Goal: Find specific page/section: Find specific page/section

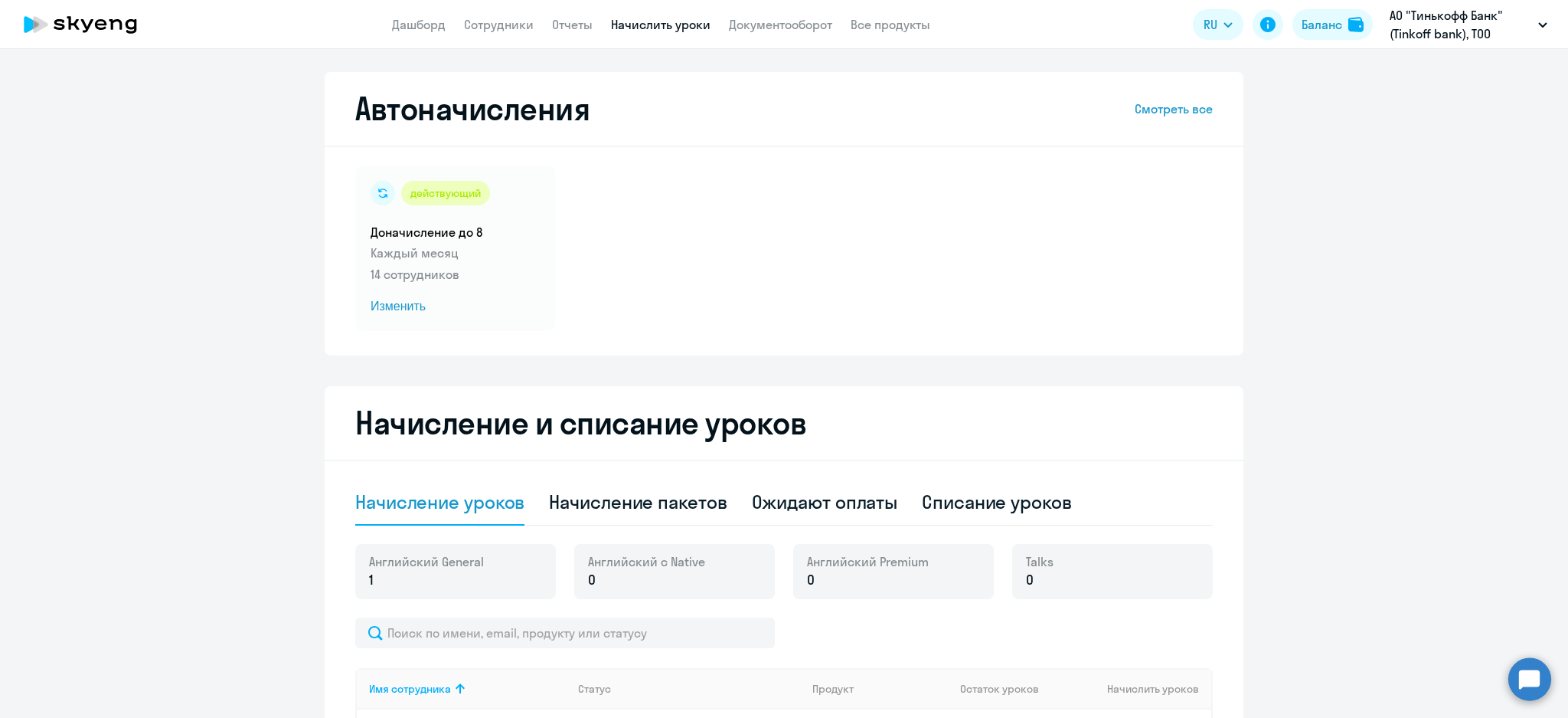
select select "10"
click at [485, 259] on p "Каждый месяц" at bounding box center [456, 252] width 170 height 18
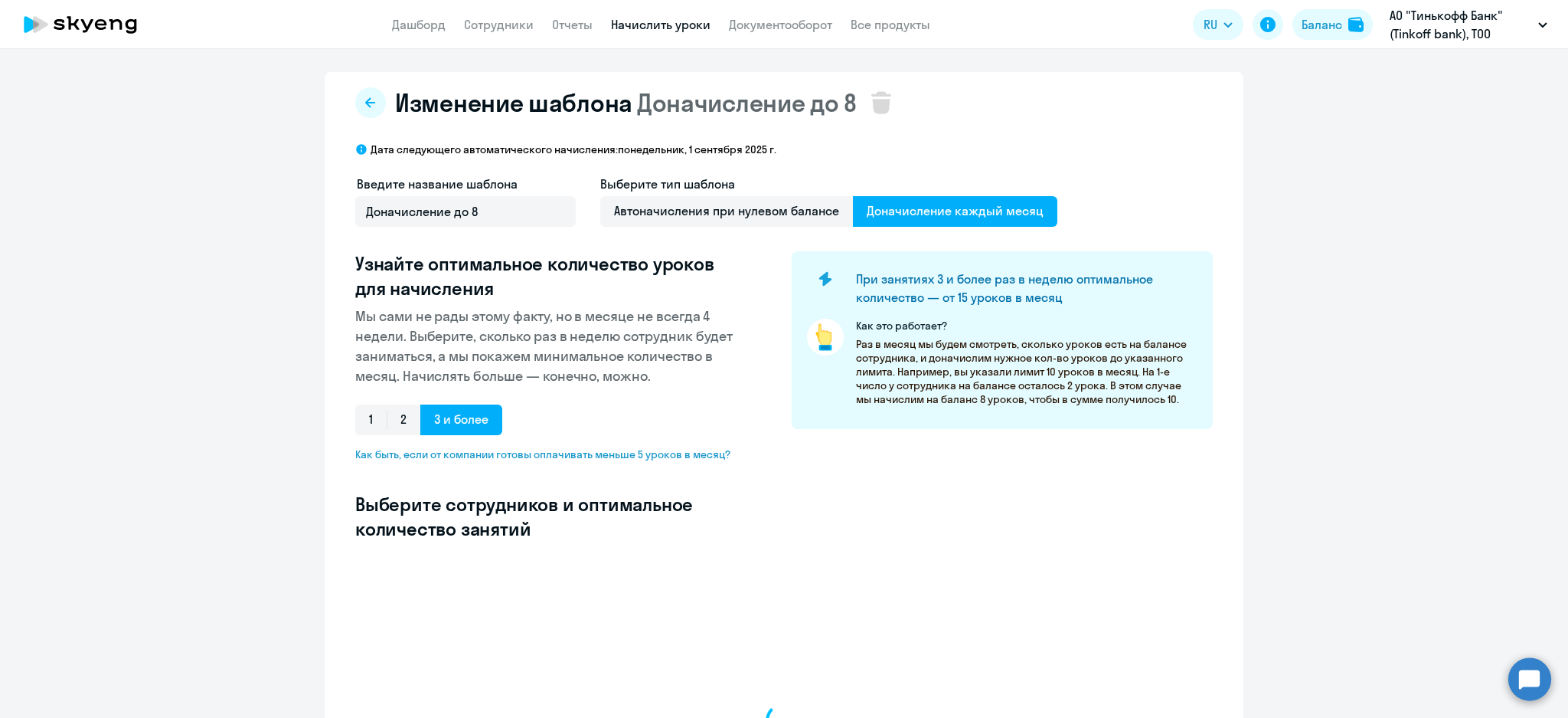
select select "10"
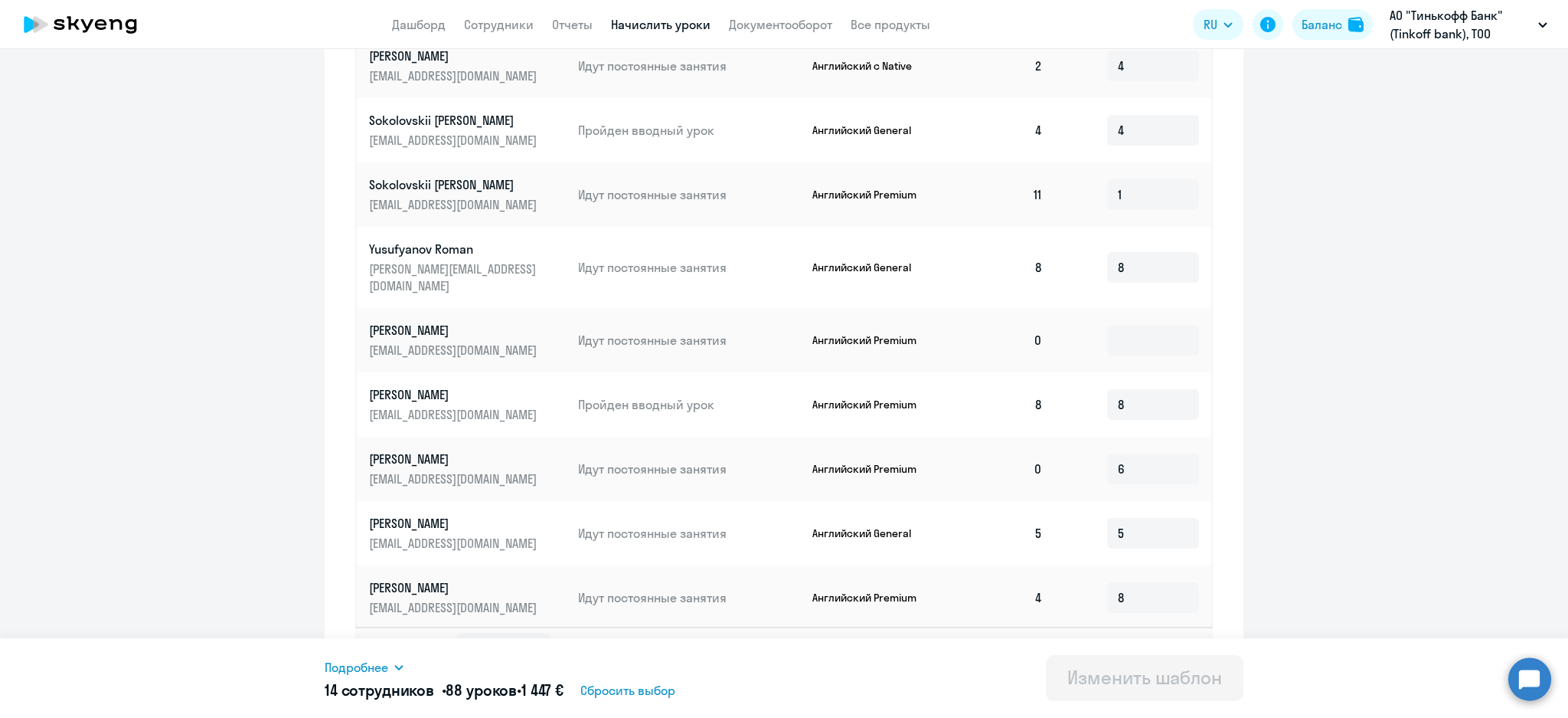
scroll to position [705, 0]
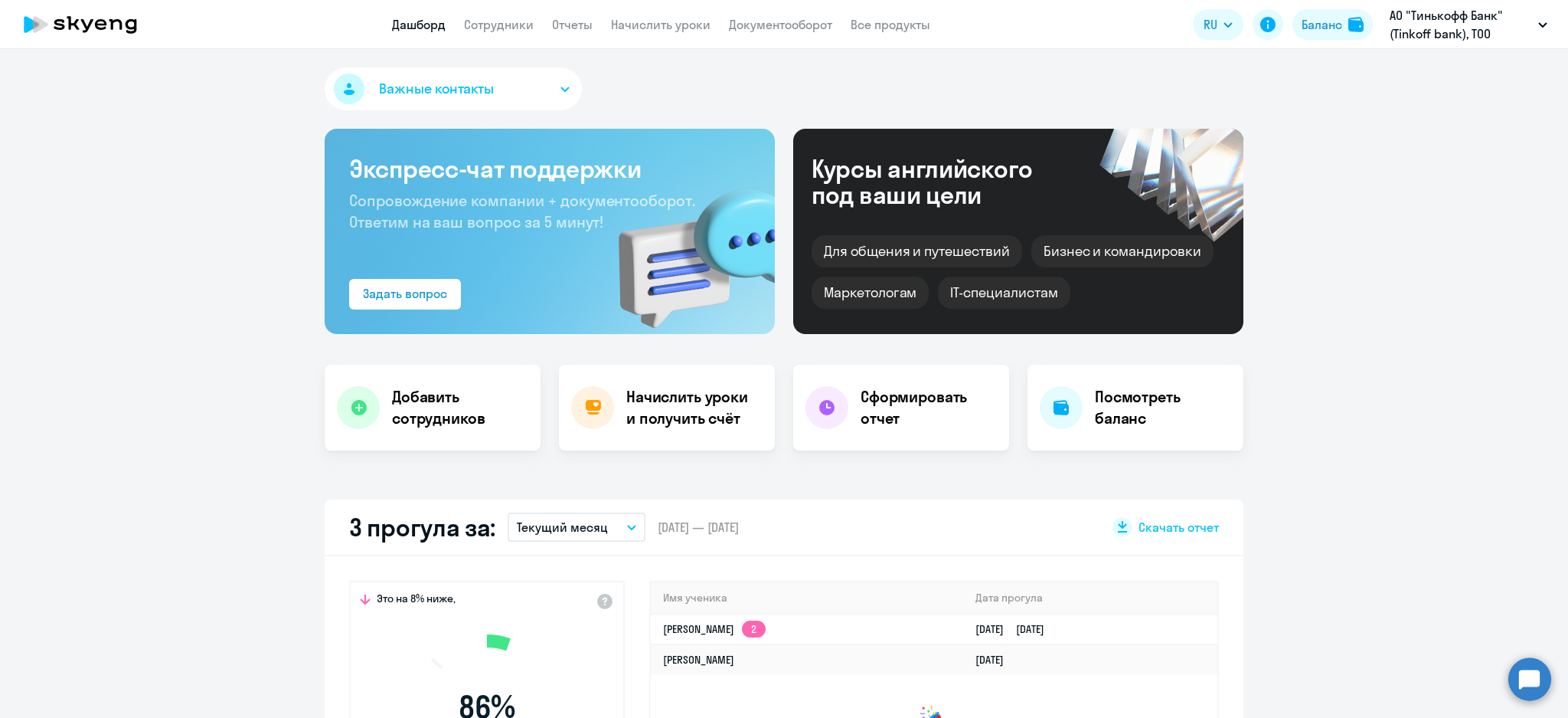
select select "30"
